Goal: Navigation & Orientation: Find specific page/section

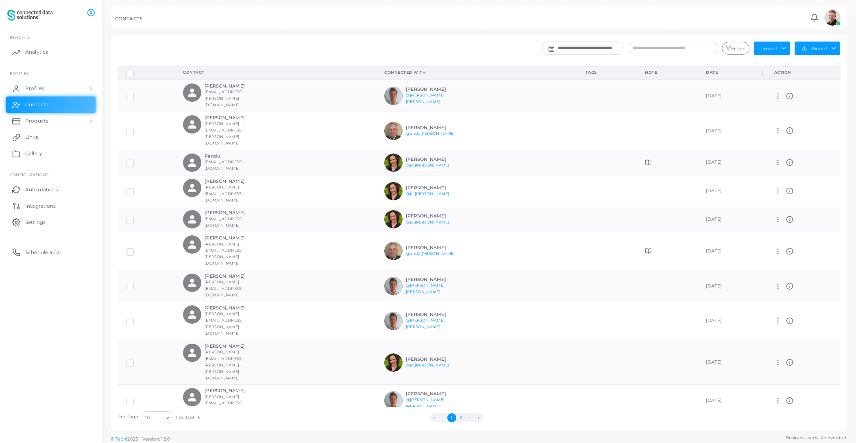
click at [461, 419] on button "2" at bounding box center [460, 417] width 9 height 9
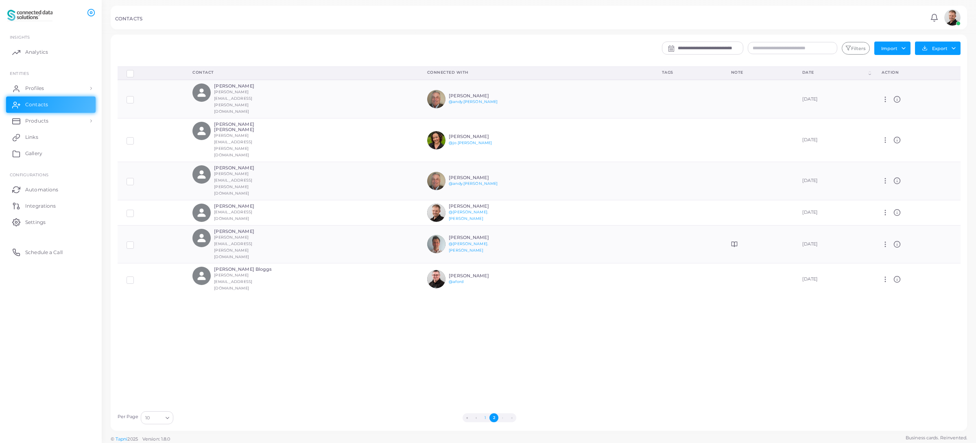
click at [485, 418] on button "1" at bounding box center [484, 417] width 9 height 9
